Goal: Transaction & Acquisition: Purchase product/service

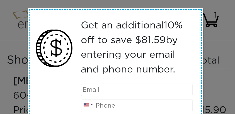
click at [107, 90] on input "email" at bounding box center [137, 90] width 112 height 13
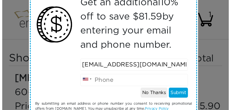
scroll to position [40, 0]
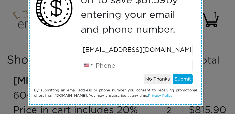
type input "[EMAIL_ADDRESS][DOMAIN_NAME]"
click at [123, 67] on input "tel" at bounding box center [137, 66] width 112 height 13
type input "7074796042"
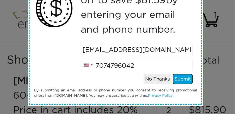
click at [180, 78] on button "Submit" at bounding box center [183, 79] width 20 height 11
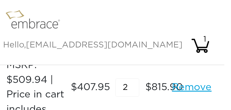
scroll to position [102, 7]
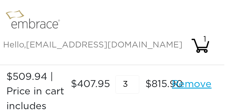
click at [136, 81] on input "3" at bounding box center [127, 84] width 24 height 18
click at [135, 86] on input "2" at bounding box center [127, 84] width 24 height 18
type input "1"
click at [135, 86] on input "1" at bounding box center [127, 84] width 24 height 18
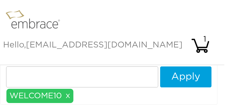
scroll to position [288, 7]
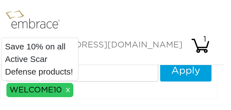
click at [51, 91] on div "WELCOME10 x" at bounding box center [39, 90] width 67 height 15
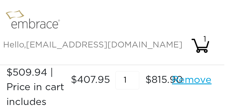
scroll to position [112, 7]
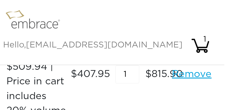
click at [191, 76] on link "Remove" at bounding box center [192, 74] width 40 height 15
click at [195, 75] on link "Remove" at bounding box center [192, 74] width 40 height 15
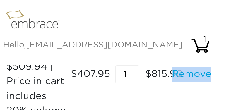
click at [195, 74] on link "Remove" at bounding box center [192, 74] width 40 height 15
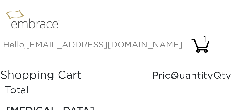
scroll to position [0, 7]
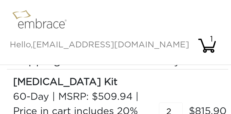
scroll to position [56, 0]
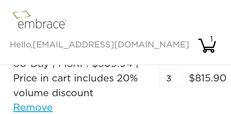
click at [179, 77] on input "3" at bounding box center [171, 79] width 24 height 18
click at [179, 81] on input "2" at bounding box center [171, 79] width 24 height 18
type input "1"
click at [179, 81] on input "1" at bounding box center [171, 79] width 24 height 18
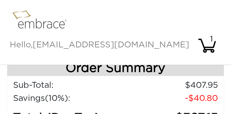
scroll to position [139, 0]
